Goal: Transaction & Acquisition: Purchase product/service

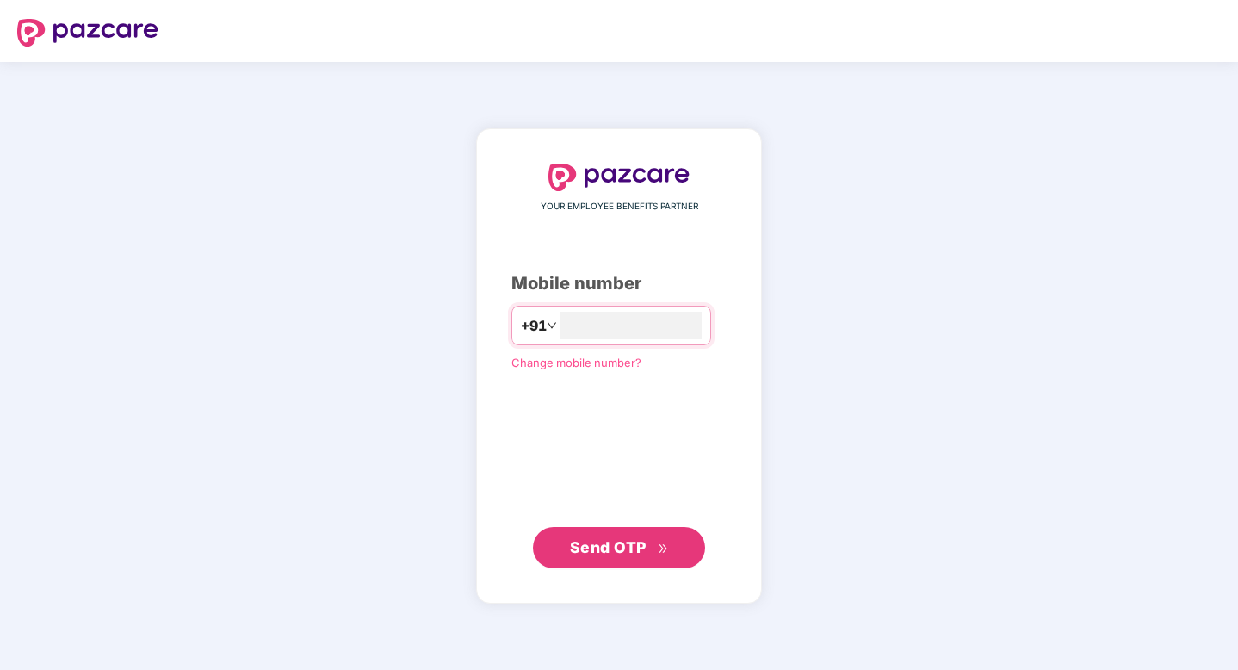
type input "**********"
click at [633, 559] on button "Send OTP" at bounding box center [619, 547] width 172 height 41
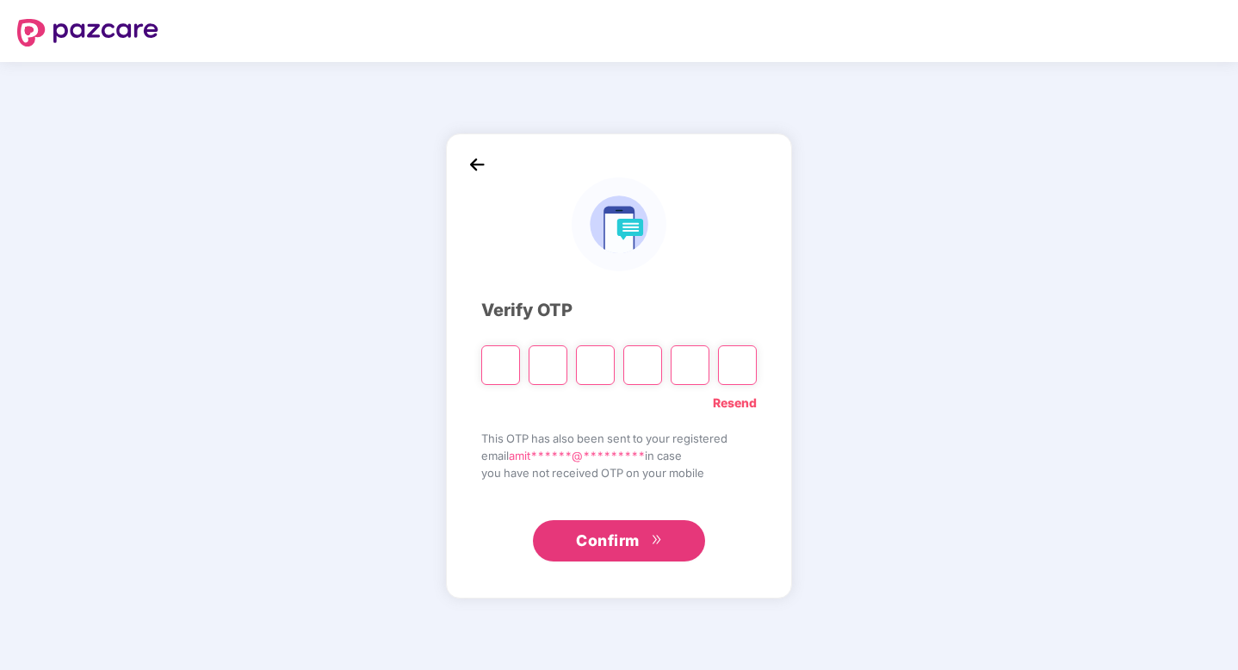
type input "*"
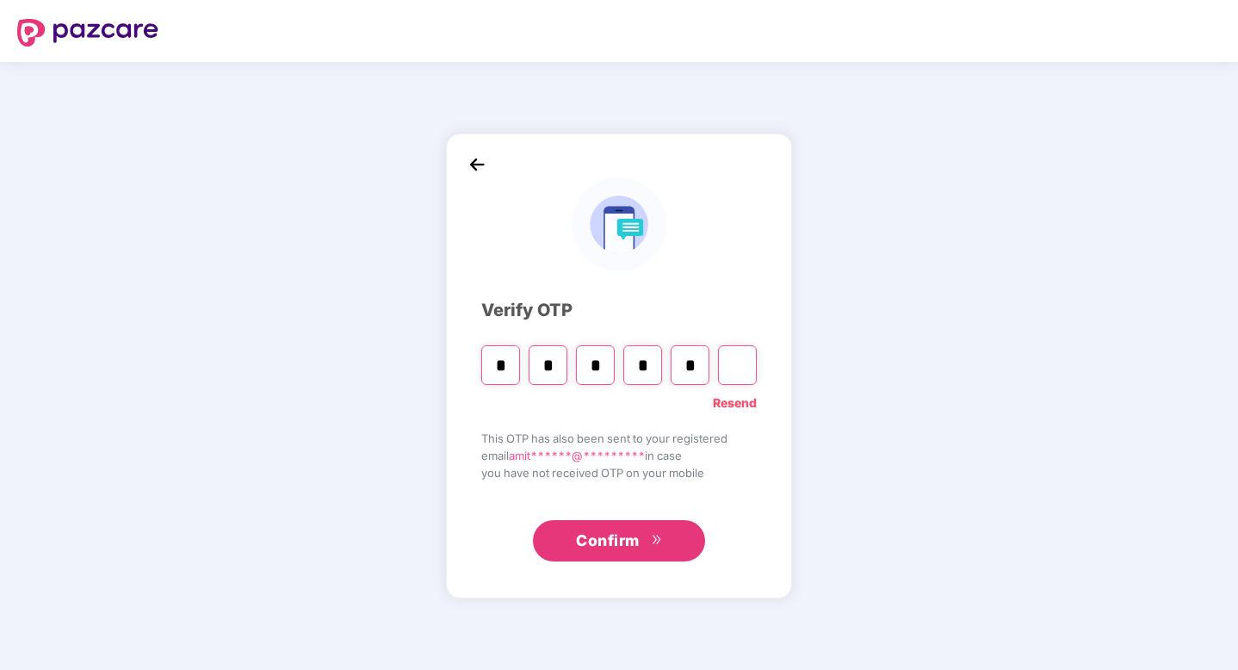
type input "*"
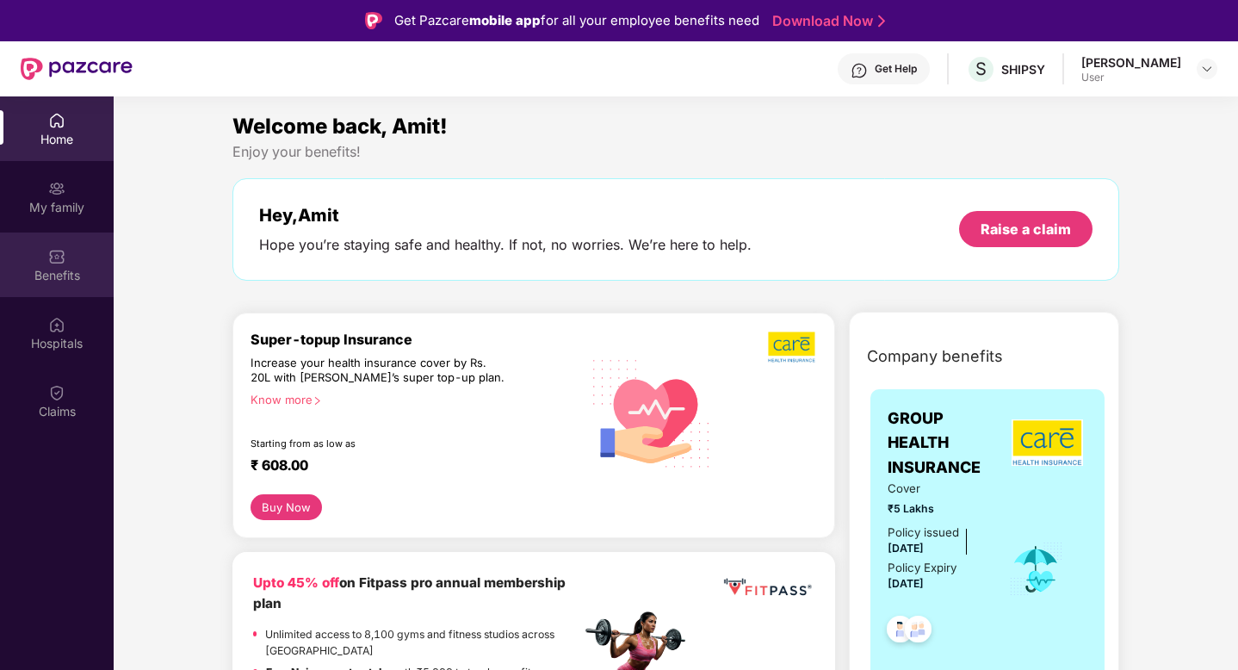
click at [54, 256] on img at bounding box center [56, 256] width 17 height 17
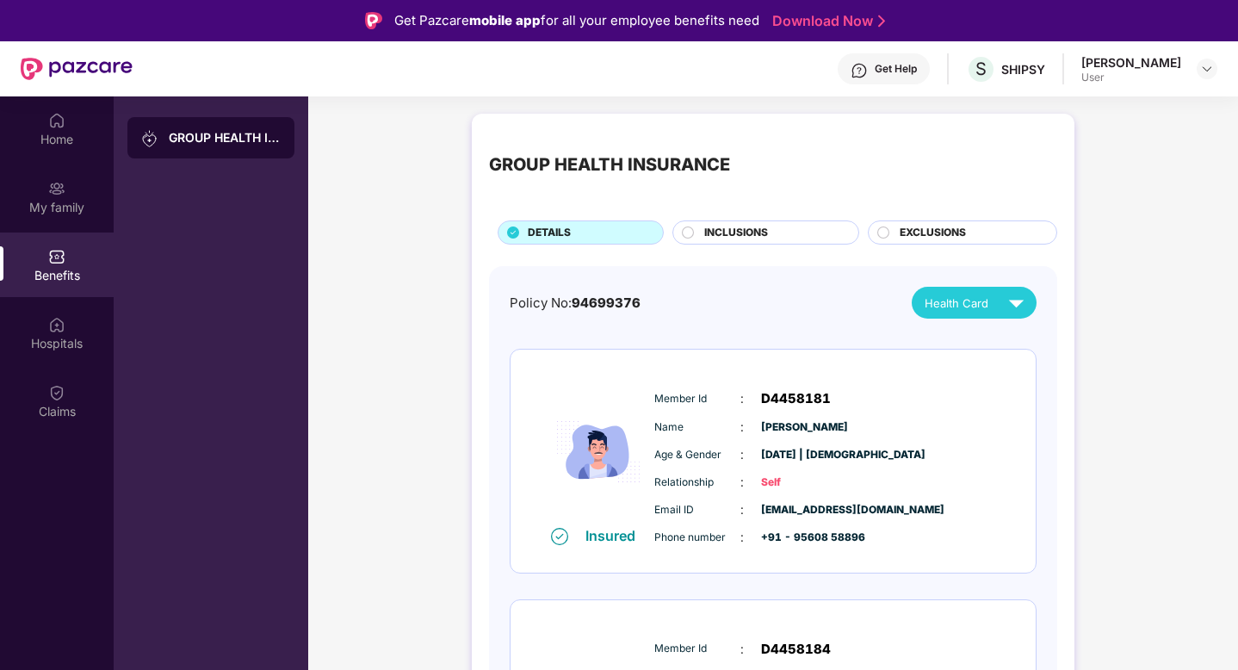
click at [54, 256] on img at bounding box center [56, 256] width 17 height 17
click at [72, 145] on div "Home" at bounding box center [57, 139] width 114 height 17
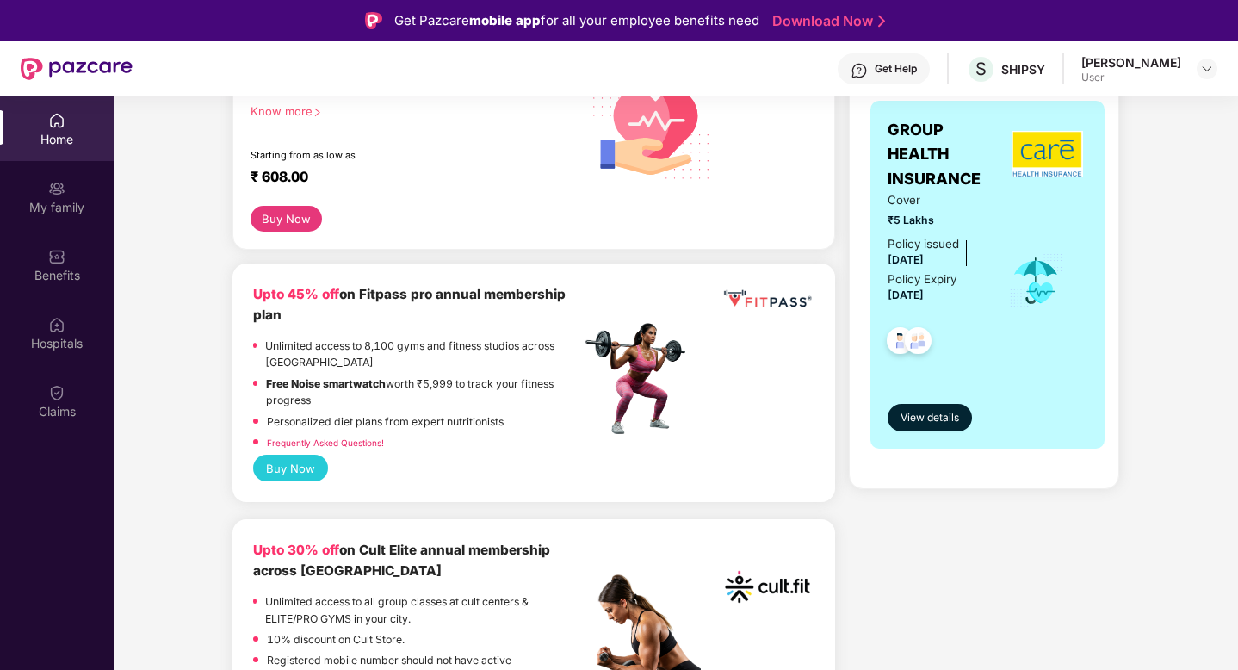
scroll to position [472, 0]
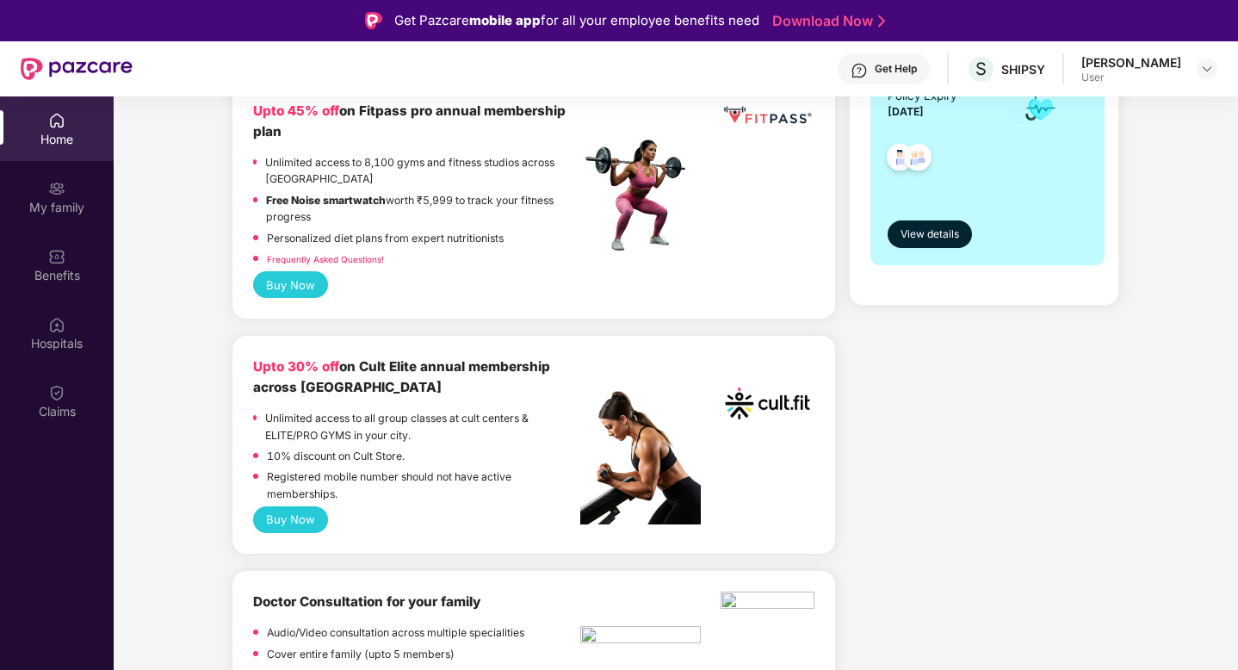
click at [469, 478] on p "Registered mobile number should not have active memberships." at bounding box center [423, 485] width 313 height 34
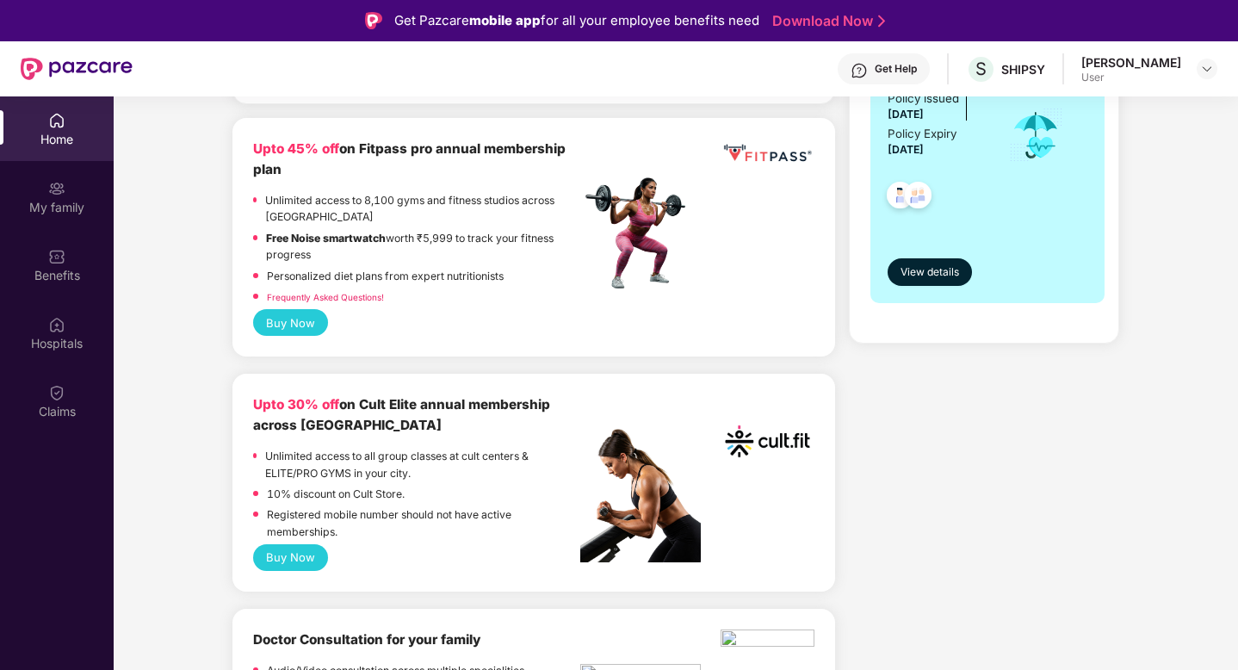
scroll to position [433, 0]
click at [320, 297] on link "Frequently Asked Questions!" at bounding box center [325, 298] width 117 height 10
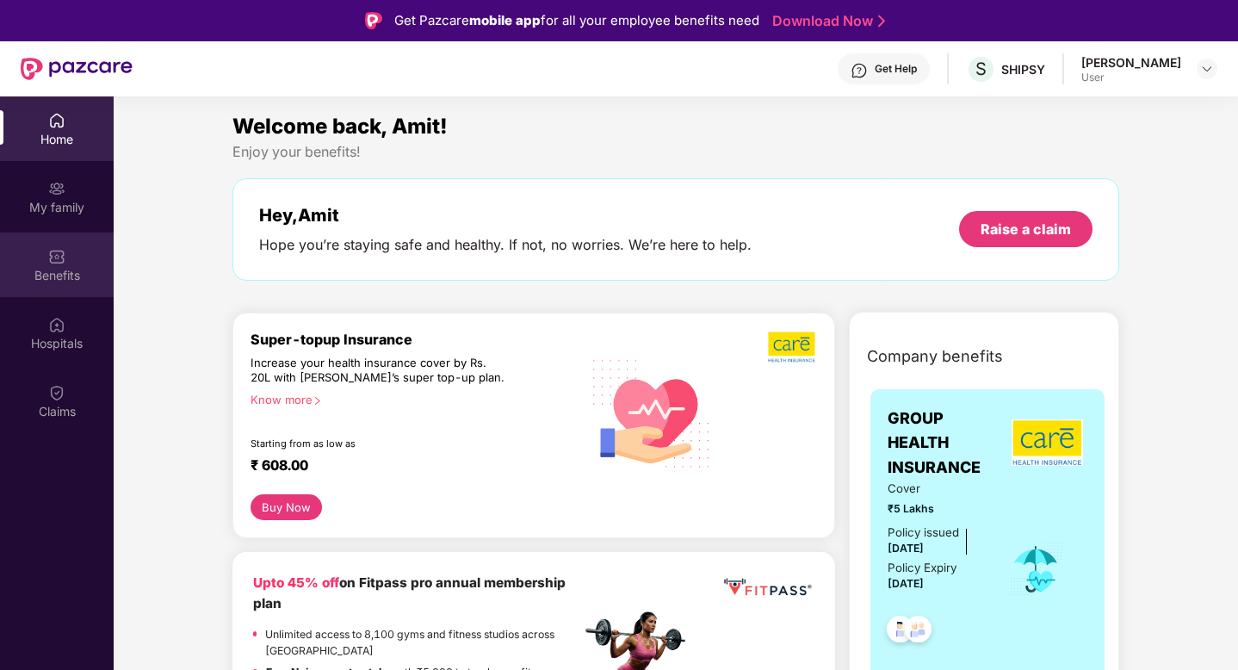
click at [66, 262] on div "Benefits" at bounding box center [57, 264] width 114 height 65
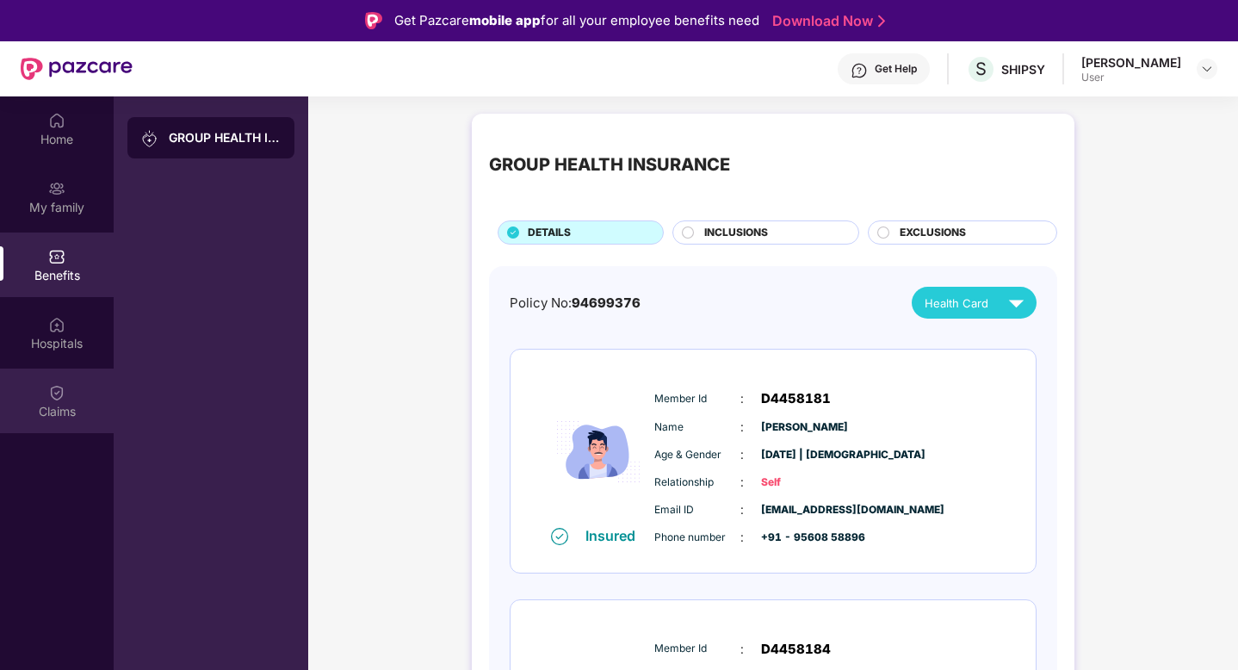
click at [75, 387] on div "Claims" at bounding box center [57, 400] width 114 height 65
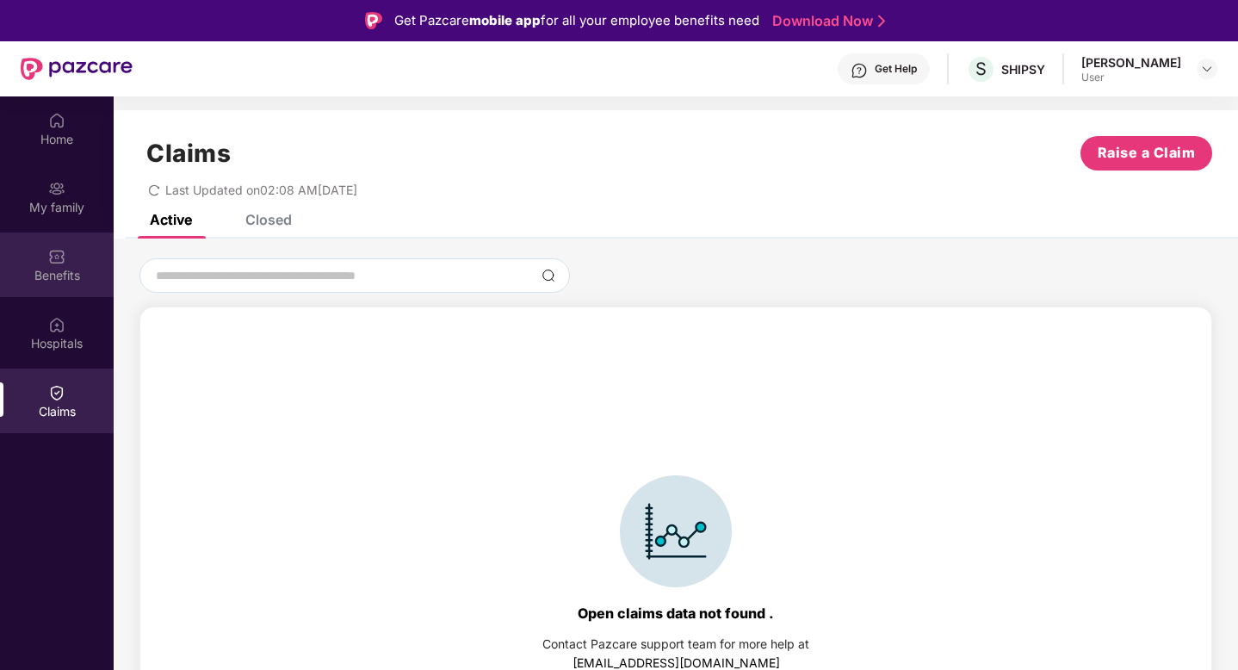
click at [64, 248] on img at bounding box center [56, 256] width 17 height 17
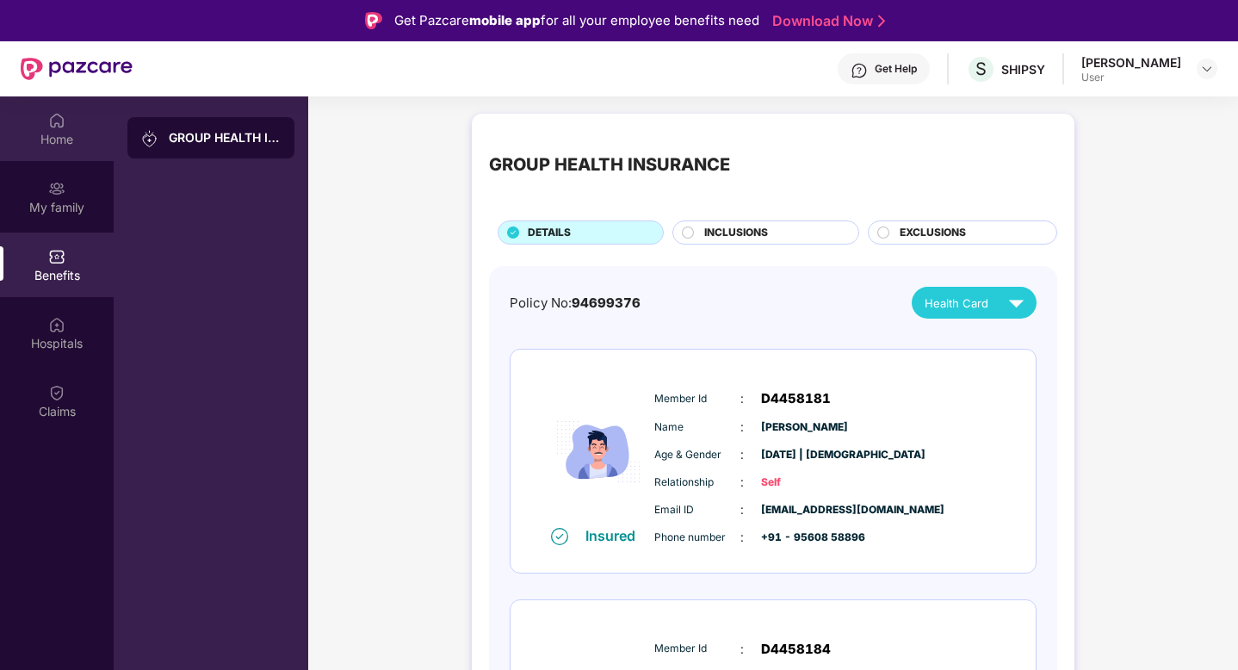
click at [59, 121] on img at bounding box center [56, 120] width 17 height 17
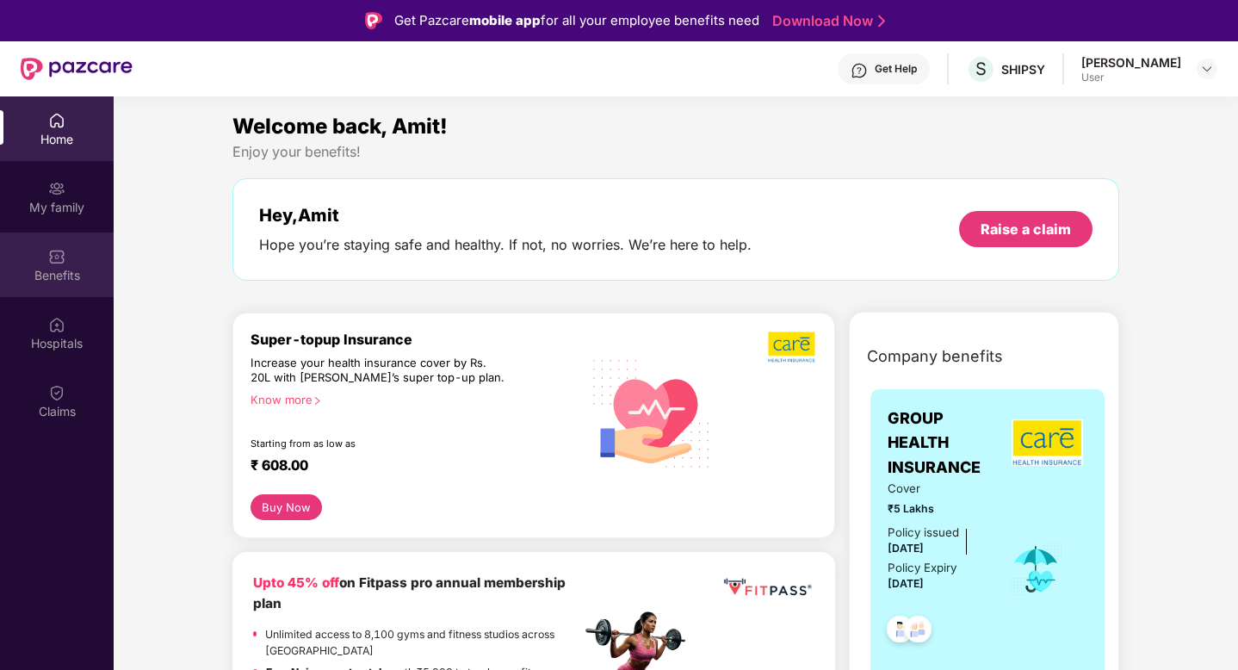
click at [51, 267] on div "Benefits" at bounding box center [57, 275] width 114 height 17
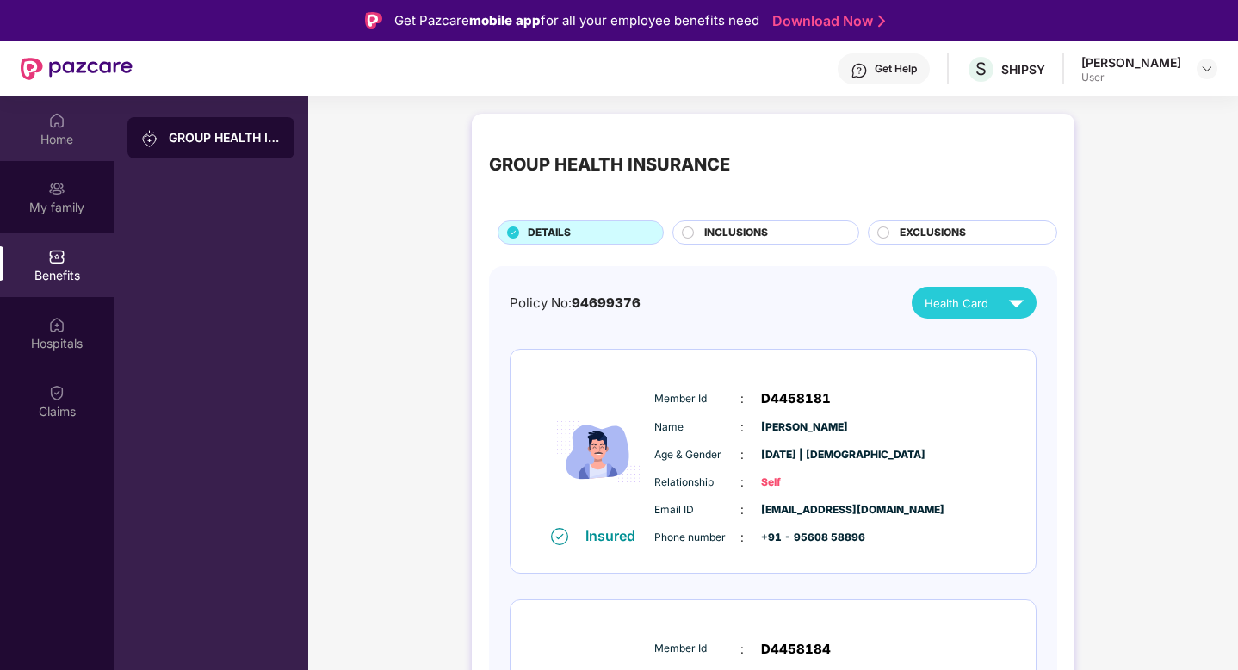
click at [63, 138] on div "Home" at bounding box center [57, 139] width 114 height 17
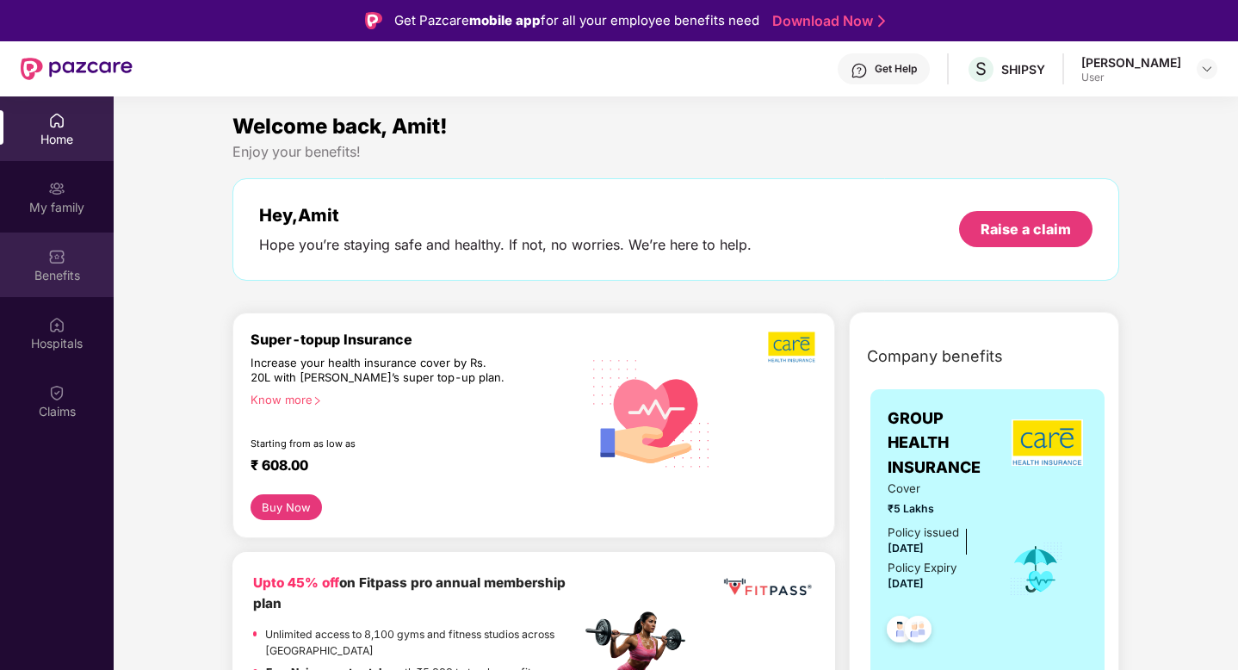
click at [59, 238] on div "Benefits" at bounding box center [57, 264] width 114 height 65
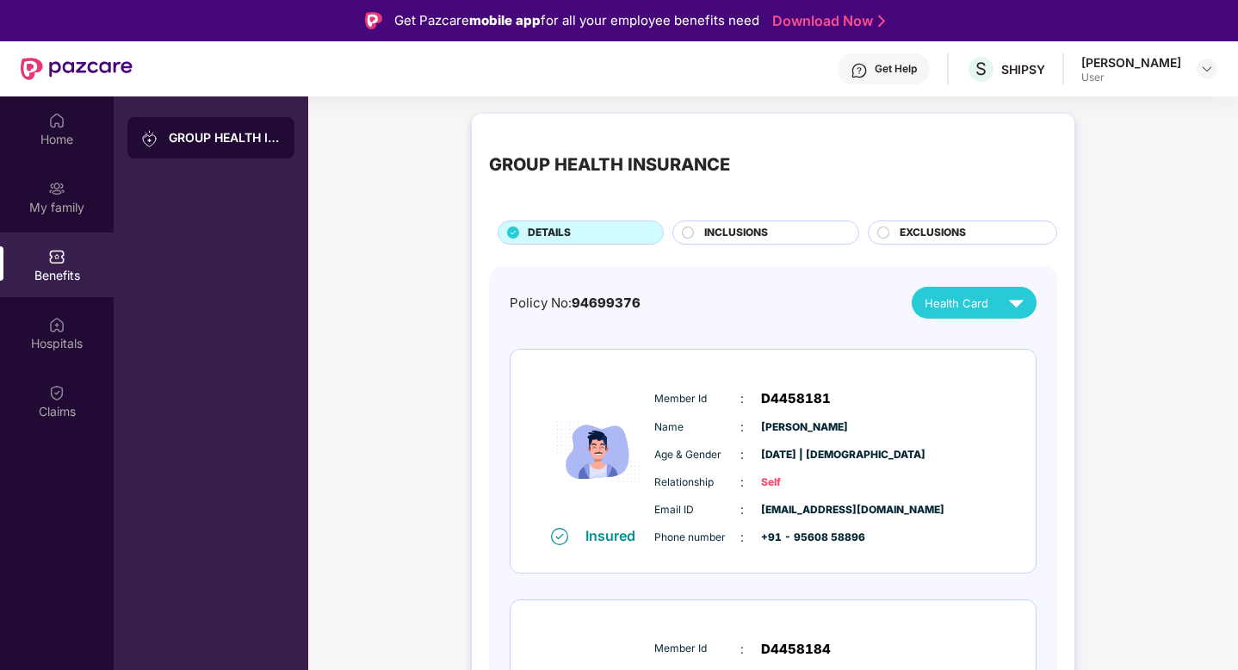
click at [56, 256] on img at bounding box center [56, 256] width 17 height 17
click at [50, 138] on div "Home" at bounding box center [57, 139] width 114 height 17
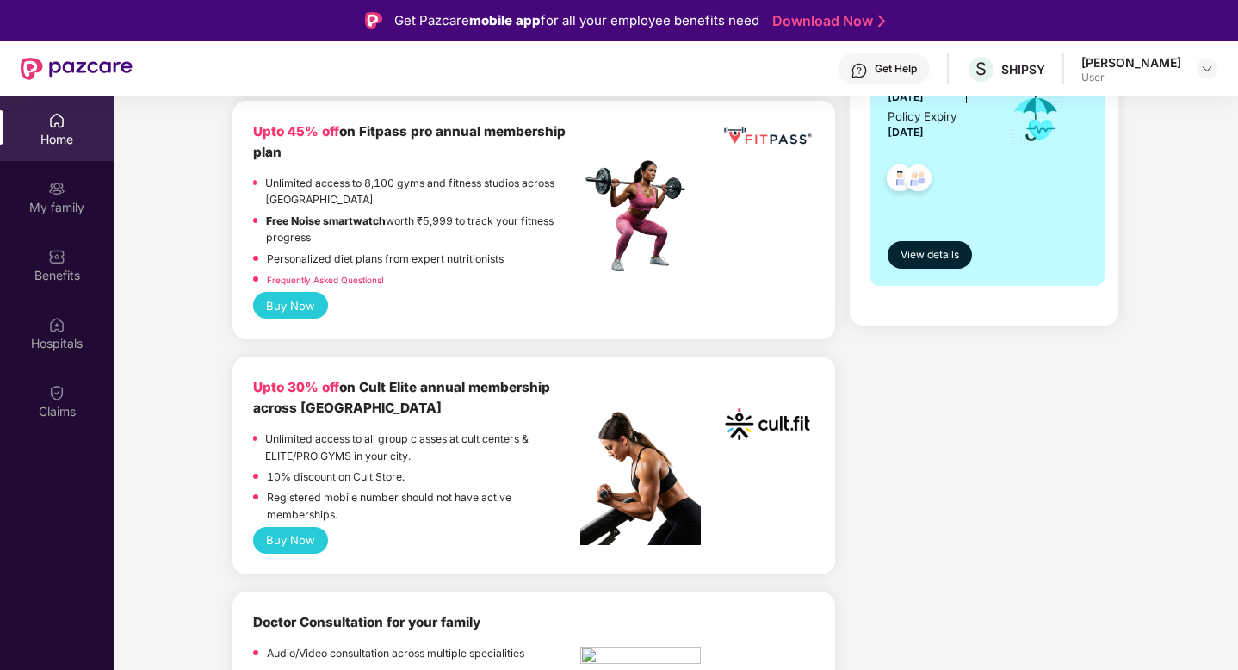
scroll to position [462, 0]
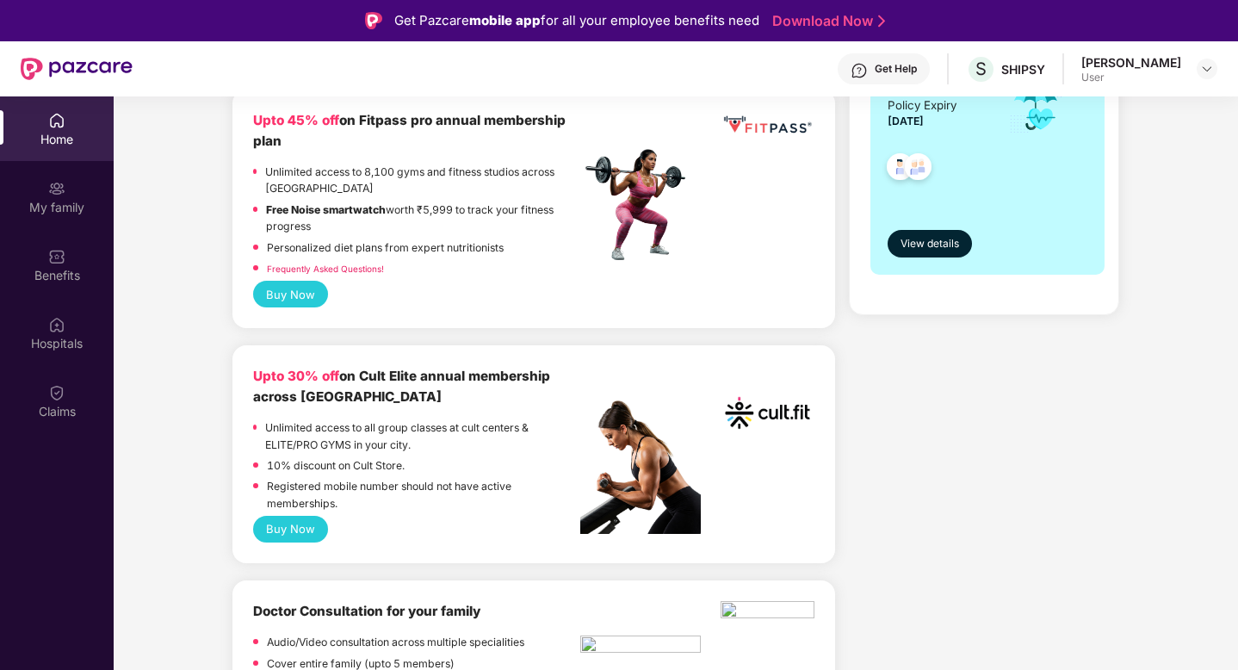
click at [432, 518] on div "Buy Now" at bounding box center [533, 528] width 561 height 27
click at [275, 527] on button "Buy Now" at bounding box center [290, 528] width 75 height 27
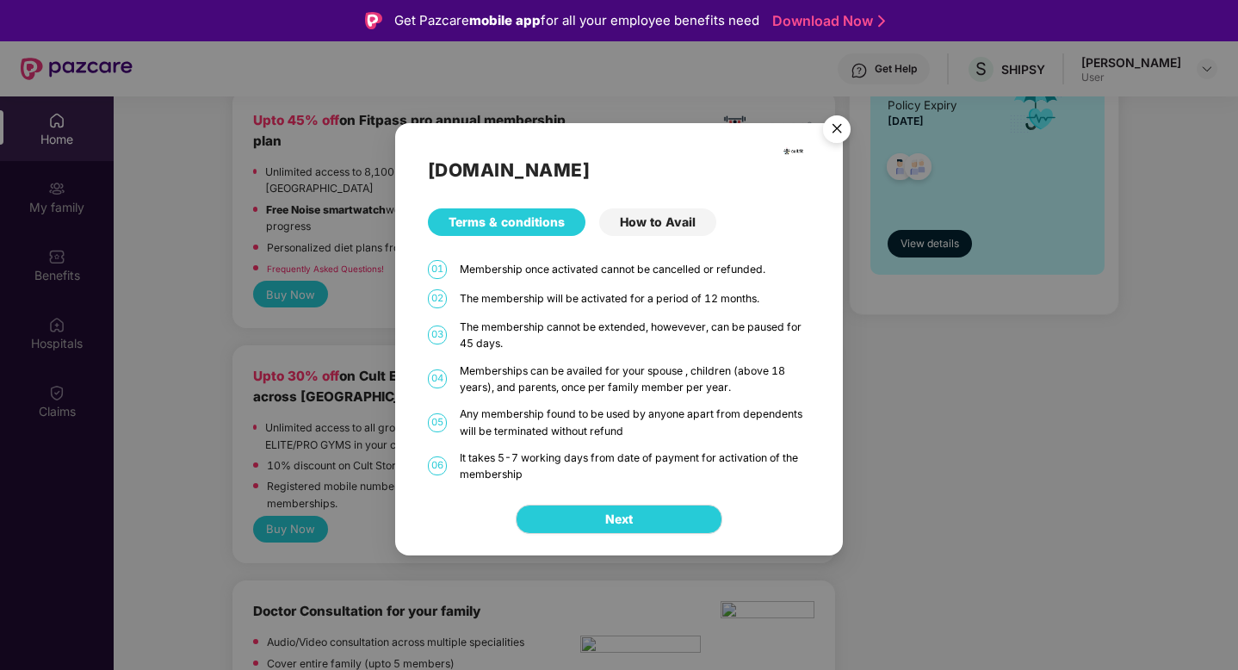
click at [639, 220] on div "How to Avail" at bounding box center [657, 222] width 117 height 28
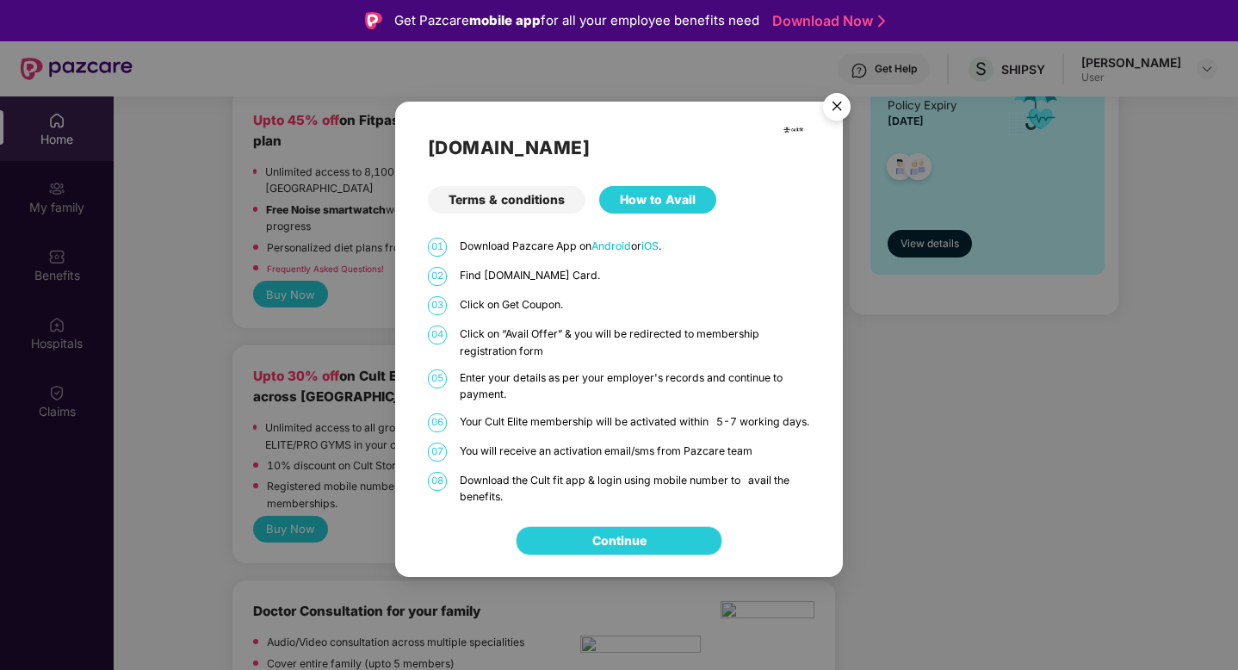
click at [625, 550] on link "Continue" at bounding box center [619, 540] width 54 height 19
click at [472, 186] on div "Terms & conditions" at bounding box center [506, 200] width 157 height 28
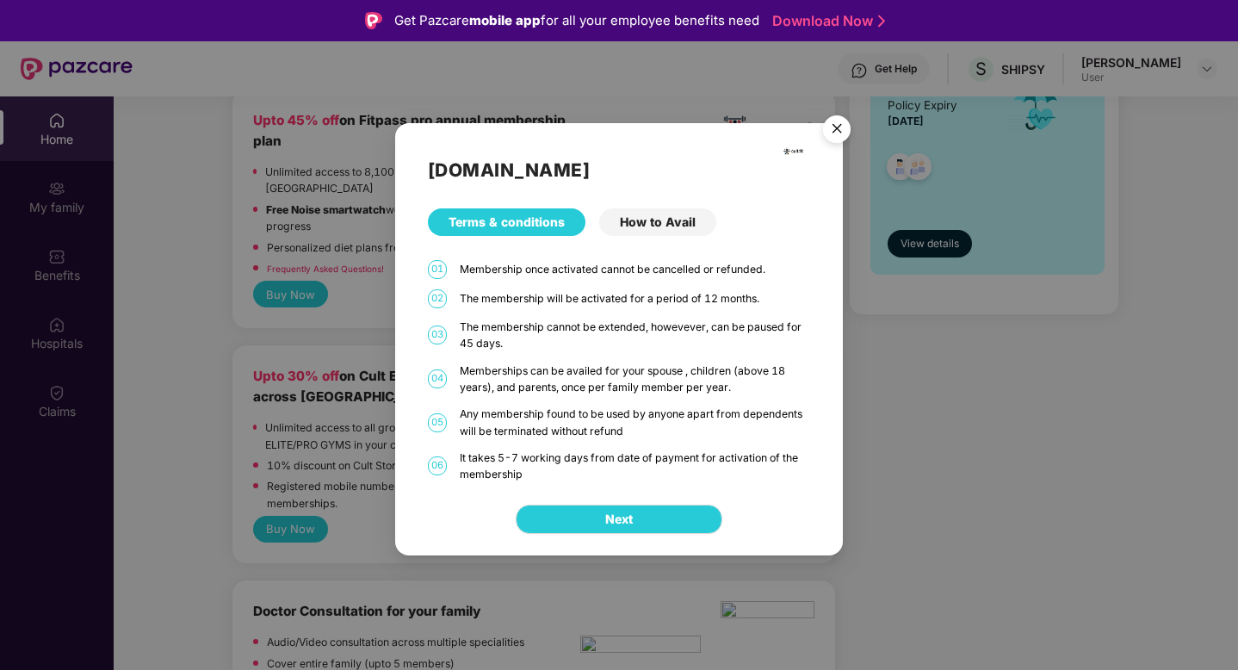
click at [833, 126] on img "Close" at bounding box center [836, 132] width 48 height 48
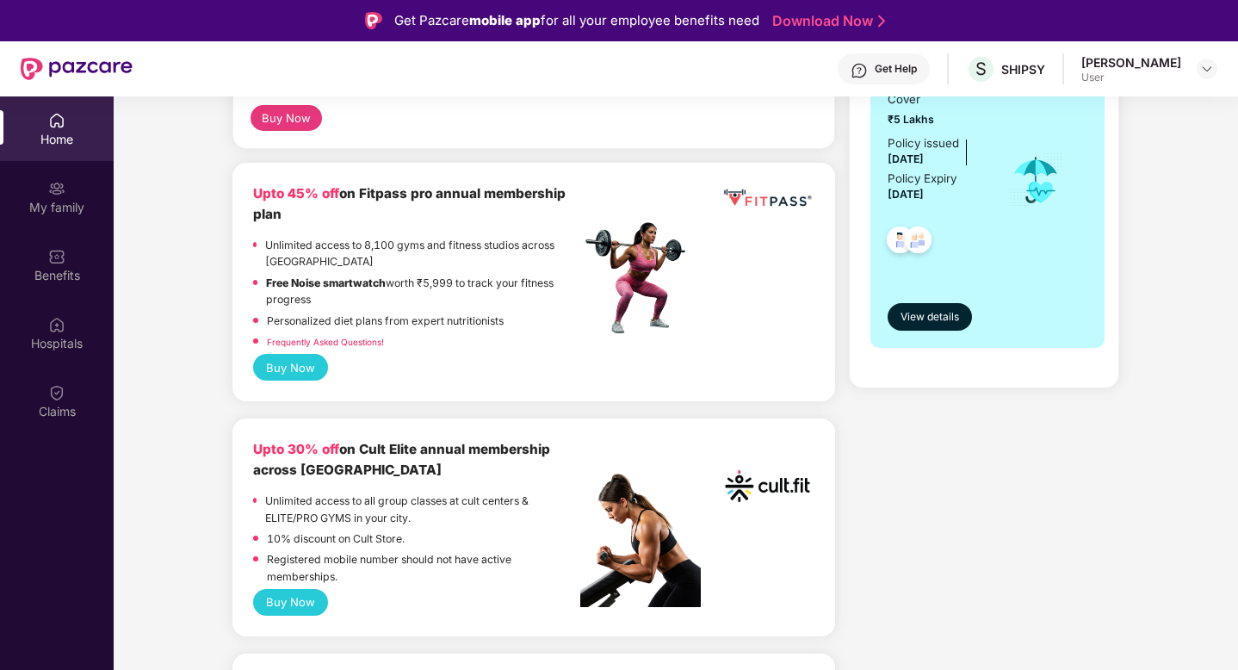
scroll to position [361, 0]
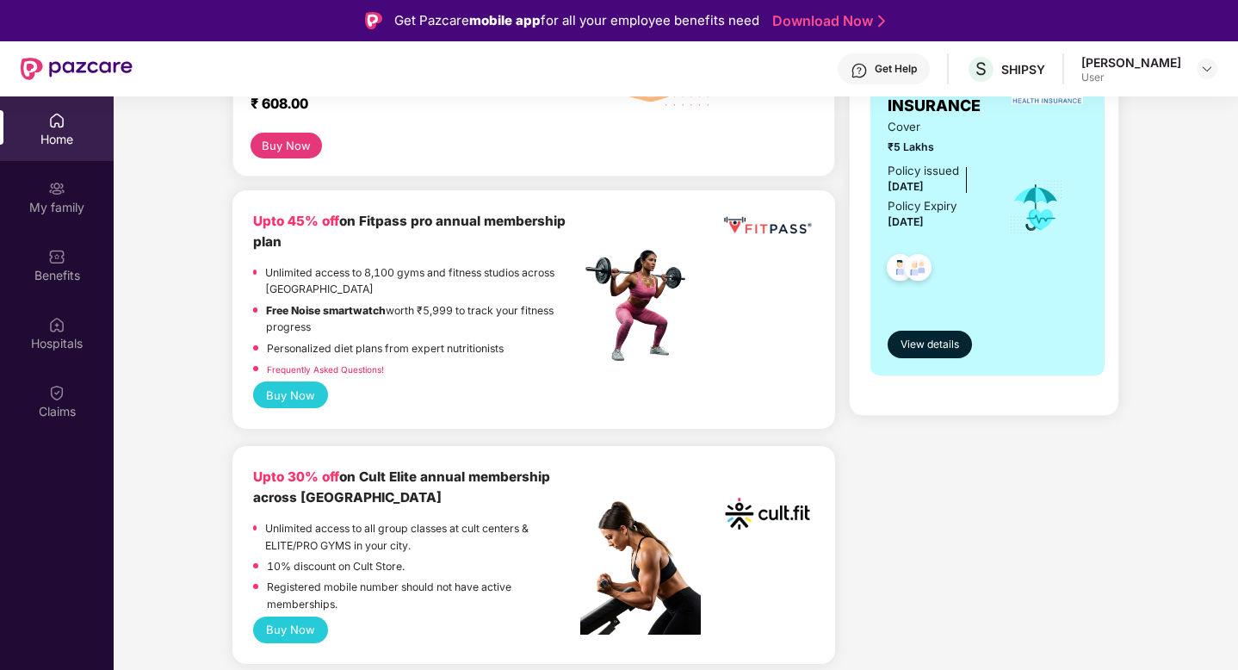
click at [293, 392] on button "Buy Now" at bounding box center [290, 394] width 75 height 27
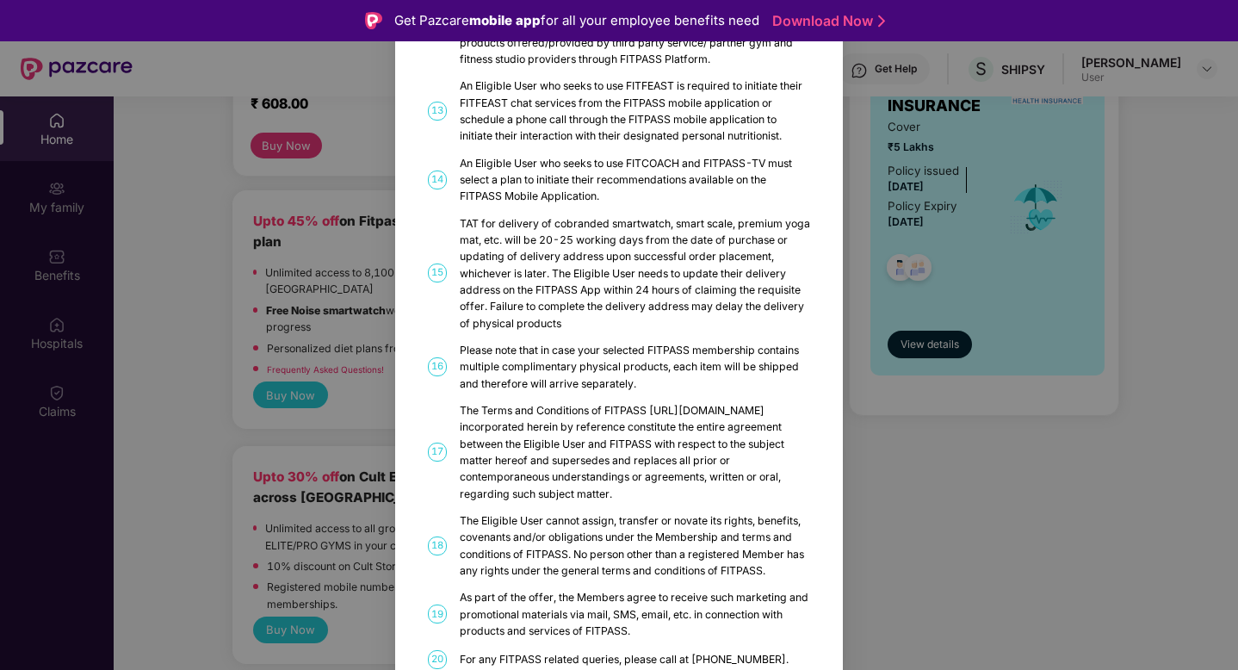
scroll to position [848, 0]
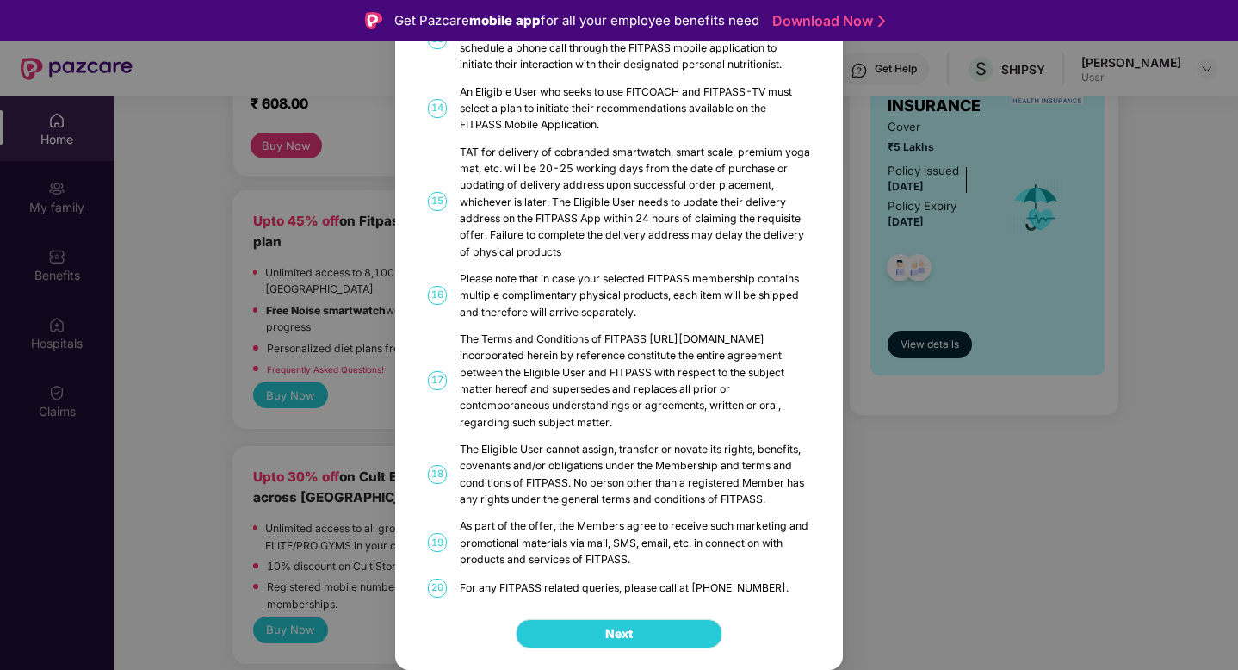
click at [605, 624] on span "Next" at bounding box center [619, 633] width 28 height 19
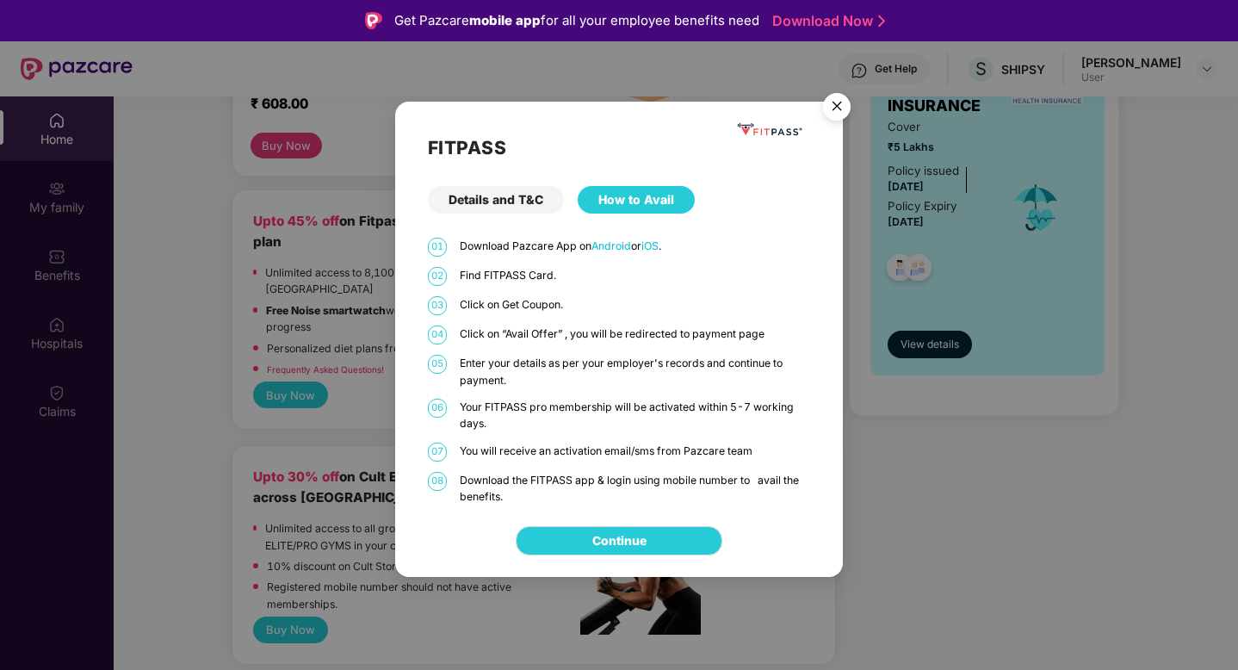
scroll to position [0, 0]
click at [628, 531] on link "Continue" at bounding box center [619, 540] width 54 height 19
click at [840, 100] on img "Close" at bounding box center [836, 109] width 48 height 48
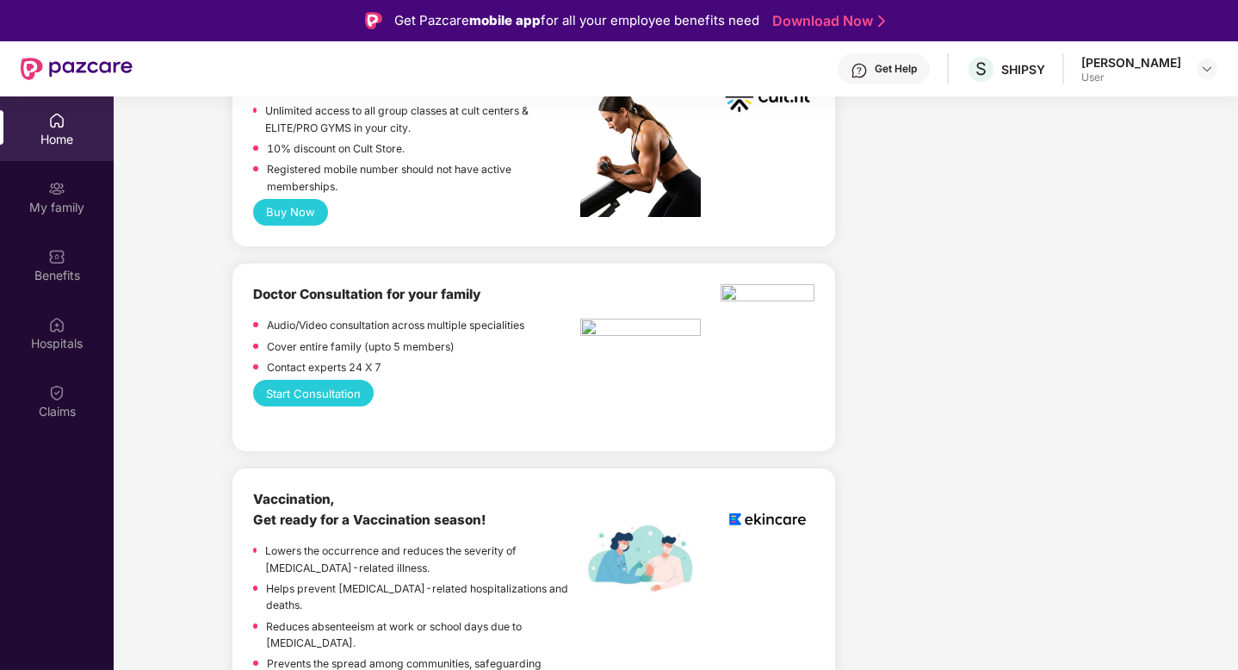
scroll to position [904, 0]
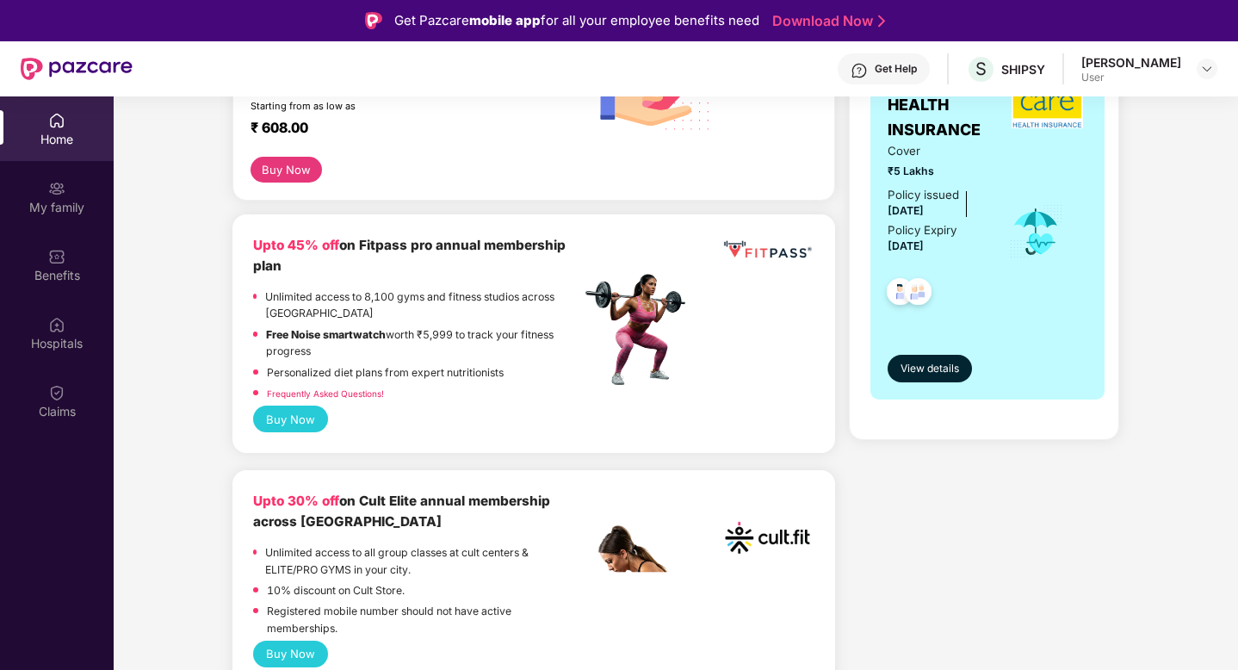
scroll to position [404, 0]
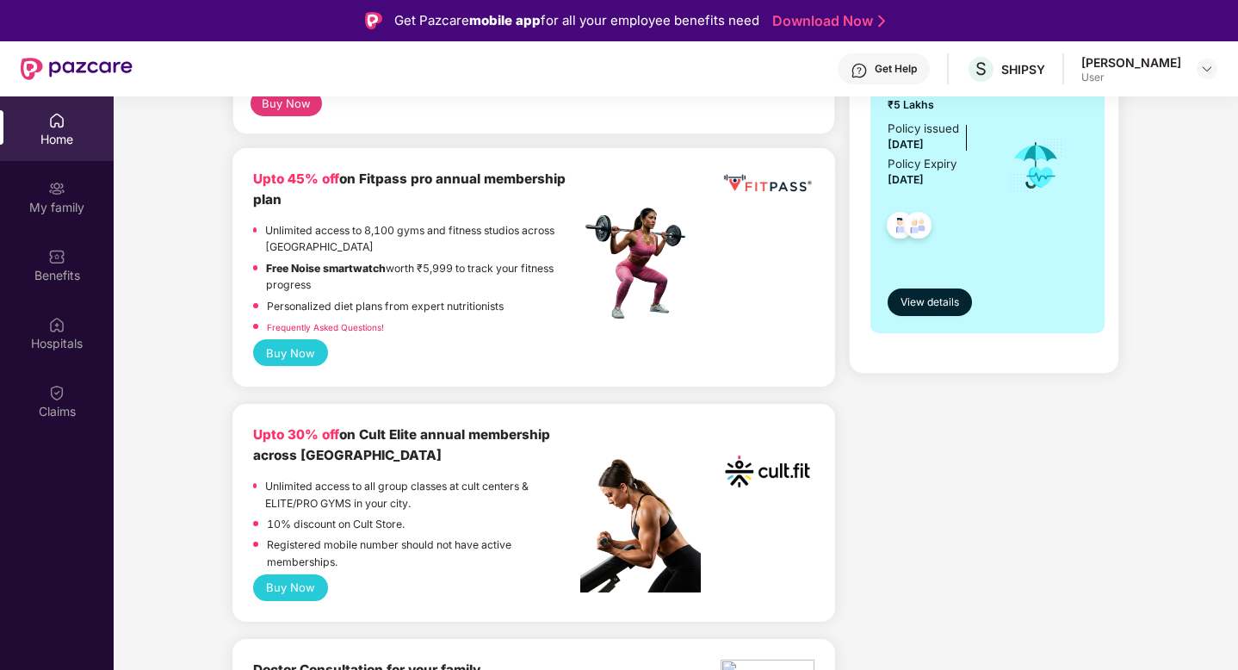
click at [312, 319] on p "Frequently Asked Questions!" at bounding box center [325, 326] width 117 height 16
click at [315, 324] on link "Frequently Asked Questions!" at bounding box center [325, 327] width 117 height 10
